Goal: Task Accomplishment & Management: Complete application form

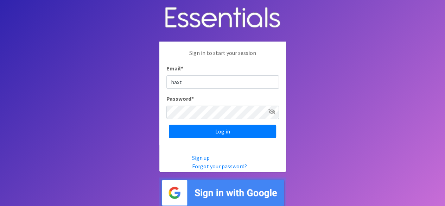
type input "[EMAIL_ADDRESS][DOMAIN_NAME]"
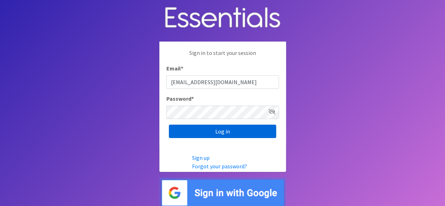
click at [189, 130] on input "Log in" at bounding box center [222, 131] width 107 height 13
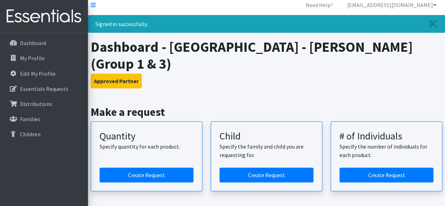
scroll to position [70, 0]
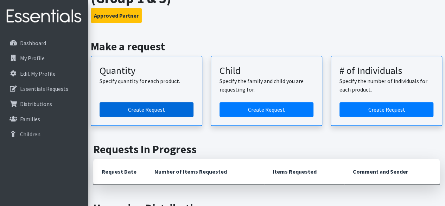
click at [141, 106] on link "Create Request" at bounding box center [147, 109] width 94 height 15
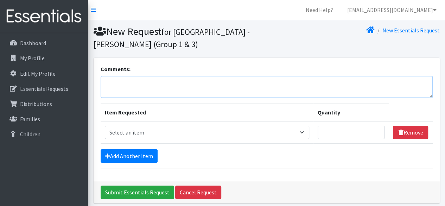
click at [149, 83] on textarea "Comments:" at bounding box center [267, 87] width 332 height 22
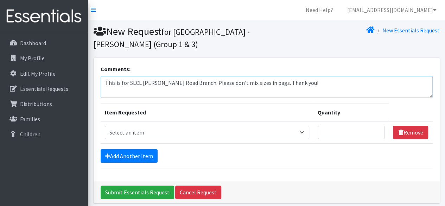
type textarea "This is for SLCL [PERSON_NAME] Road Branch. Please don't mix sizes in bags. Tha…"
click at [200, 132] on select "Select an item Period Supplies: Mixed Kits (order by bag) Applicator-free tampo…" at bounding box center [207, 132] width 205 height 13
select select "1095"
click at [105, 126] on select "Select an item Period Supplies: Mixed Kits (order by bag) Applicator-free tampo…" at bounding box center [207, 132] width 205 height 13
click at [330, 131] on input "Quantity" at bounding box center [351, 132] width 67 height 13
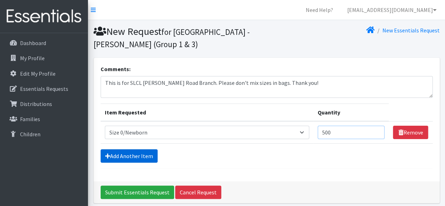
type input "500"
click at [136, 152] on link "Add Another Item" at bounding box center [129, 155] width 57 height 13
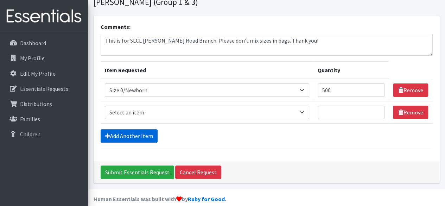
scroll to position [50, 0]
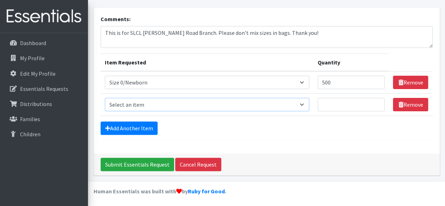
click at [306, 105] on select "Select an item Period Supplies: Mixed Kits (order by bag) Applicator-free tampo…" at bounding box center [207, 104] width 205 height 13
select select "1094"
click at [105, 98] on select "Select an item Period Supplies: Mixed Kits (order by bag) Applicator-free tampo…" at bounding box center [207, 104] width 205 height 13
click at [334, 104] on input "Quantity" at bounding box center [351, 104] width 67 height 13
type input "750"
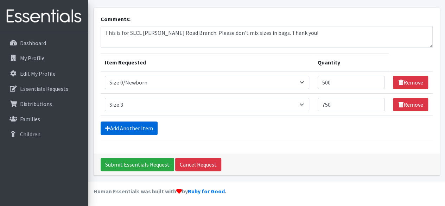
click at [143, 129] on link "Add Another Item" at bounding box center [129, 127] width 57 height 13
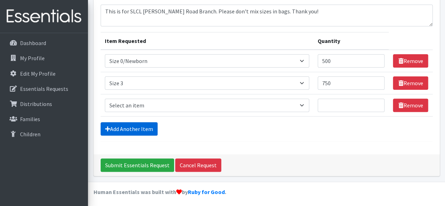
scroll to position [72, 0]
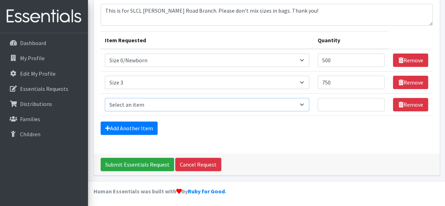
click at [305, 106] on select "Select an item Period Supplies: Mixed Kits (order by bag) Applicator-free tampo…" at bounding box center [207, 104] width 205 height 13
select select "1100"
click at [105, 98] on select "Select an item Period Supplies: Mixed Kits (order by bag) Applicator-free tampo…" at bounding box center [207, 104] width 205 height 13
click at [342, 100] on input "Quantity" at bounding box center [351, 104] width 67 height 13
type input "1500"
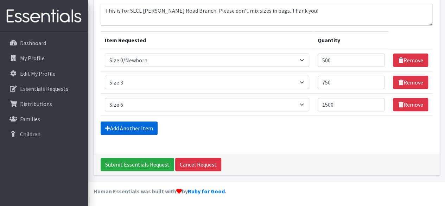
click at [138, 129] on link "Add Another Item" at bounding box center [129, 127] width 57 height 13
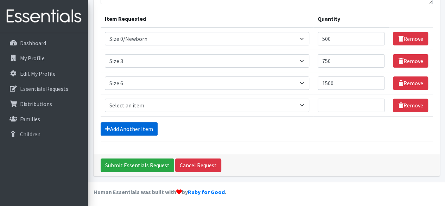
scroll to position [94, 0]
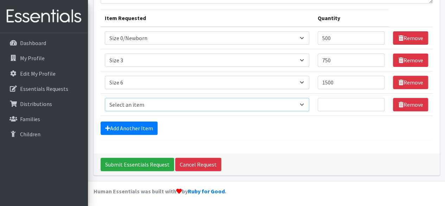
click at [250, 102] on select "Select an item Period Supplies: Mixed Kits (order by bag) Applicator-free tampo…" at bounding box center [207, 104] width 205 height 13
select select "1107"
click at [105, 98] on select "Select an item Period Supplies: Mixed Kits (order by bag) Applicator-free tampo…" at bounding box center [207, 104] width 205 height 13
click at [336, 106] on input "Quantity" at bounding box center [351, 104] width 67 height 13
type input "50"
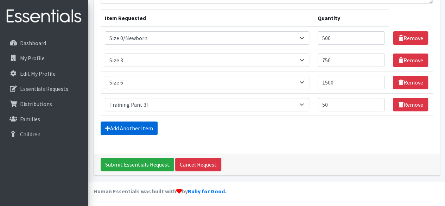
click at [124, 125] on link "Add Another Item" at bounding box center [129, 127] width 57 height 13
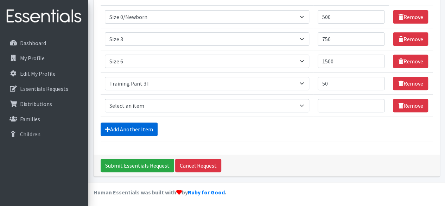
scroll to position [116, 0]
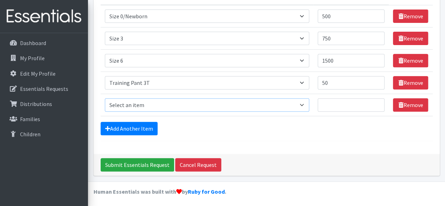
click at [307, 104] on select "Select an item Period Supplies: Mixed Kits (order by bag) Applicator-free tampo…" at bounding box center [207, 104] width 205 height 13
select select "1093"
click at [105, 98] on select "Select an item Period Supplies: Mixed Kits (order by bag) Applicator-free tampo…" at bounding box center [207, 104] width 205 height 13
click at [344, 103] on input "Quantity" at bounding box center [351, 104] width 67 height 13
type input "50"
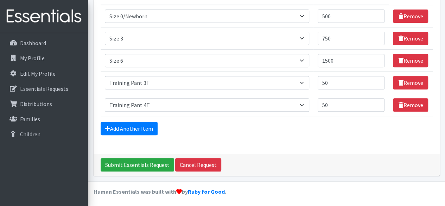
click at [285, 134] on form "Comments: This is for SLCL [PERSON_NAME] Road Branch. Please don't mix sizes in…" at bounding box center [267, 45] width 332 height 193
click at [128, 129] on link "Add Another Item" at bounding box center [129, 128] width 57 height 13
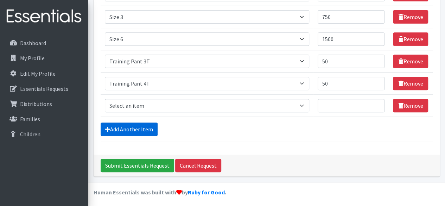
scroll to position [138, 0]
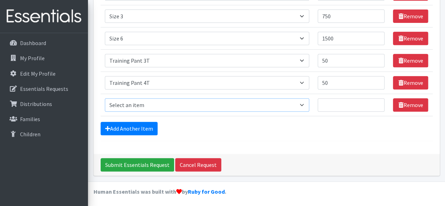
click at [303, 104] on select "Select an item Period Supplies: Mixed Kits (order by bag) Applicator-free tampo…" at bounding box center [207, 104] width 205 height 13
select select "8796"
click at [105, 98] on select "Select an item Period Supplies: Mixed Kits (order by bag) Applicator-free tampo…" at bounding box center [207, 104] width 205 height 13
click at [334, 105] on input "Quantity" at bounding box center [351, 104] width 67 height 13
type input "2"
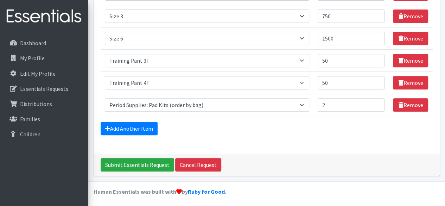
click at [301, 133] on div "Add Another Item" at bounding box center [267, 128] width 332 height 13
click at [331, 206] on html "Need Help? [EMAIL_ADDRESS][DOMAIN_NAME] My Co-Workers My Profile Logout Dashboa…" at bounding box center [222, 35] width 445 height 346
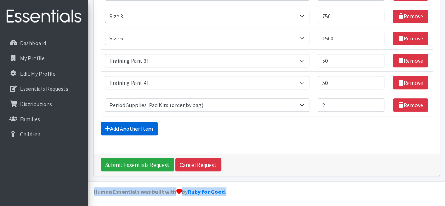
click at [122, 131] on link "Add Another Item" at bounding box center [129, 128] width 57 height 13
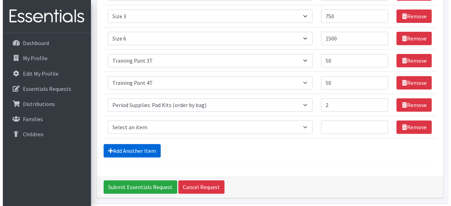
scroll to position [161, 0]
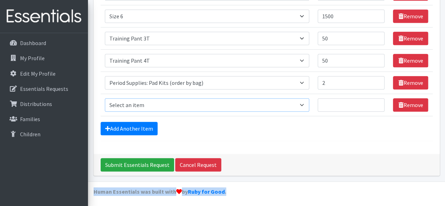
click at [306, 102] on select "Select an item Period Supplies: Mixed Kits (order by bag) Applicator-free tampo…" at bounding box center [207, 104] width 205 height 13
select select "8797"
click at [105, 98] on select "Select an item Period Supplies: Mixed Kits (order by bag) Applicator-free tampo…" at bounding box center [207, 104] width 205 height 13
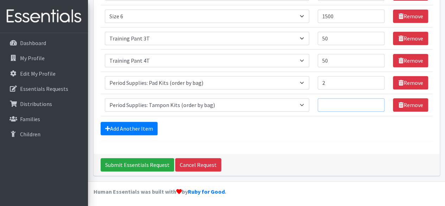
drag, startPoint x: 330, startPoint y: 104, endPoint x: 350, endPoint y: 102, distance: 19.4
click at [332, 104] on input "Quantity" at bounding box center [351, 104] width 67 height 13
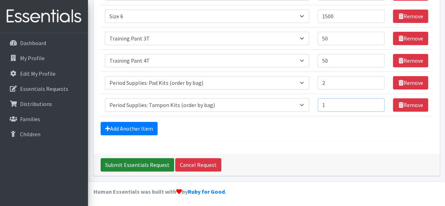
type input "1"
click at [141, 159] on input "Submit Essentials Request" at bounding box center [138, 164] width 74 height 13
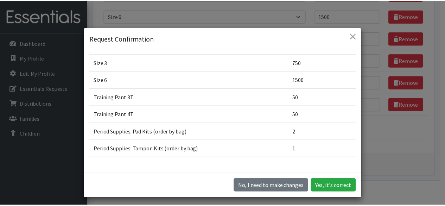
scroll to position [20, 0]
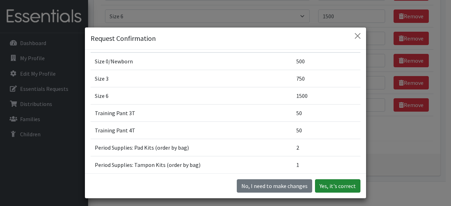
click at [332, 187] on button "Yes, it's correct" at bounding box center [337, 185] width 45 height 13
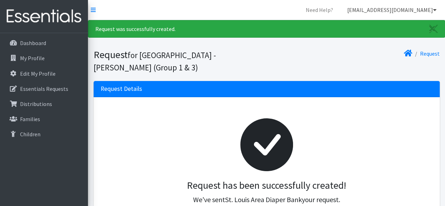
click at [434, 12] on icon at bounding box center [435, 10] width 4 height 6
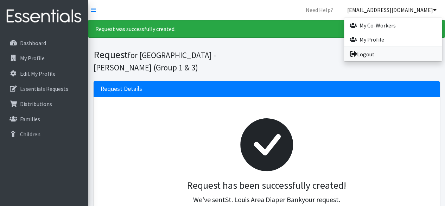
click at [382, 56] on link "Logout" at bounding box center [393, 54] width 98 height 14
